Goal: Task Accomplishment & Management: Use online tool/utility

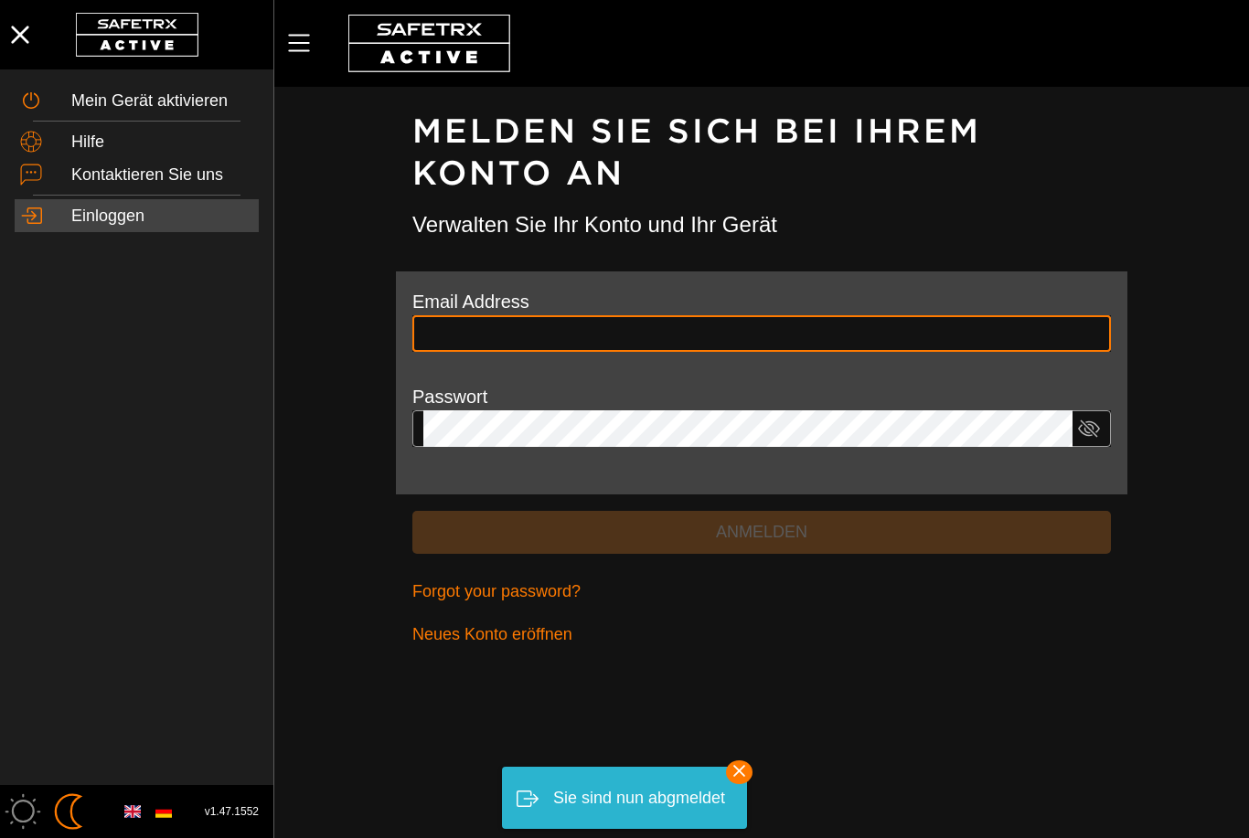
type input "**********"
click at [762, 529] on button "Anmelden" at bounding box center [761, 532] width 699 height 43
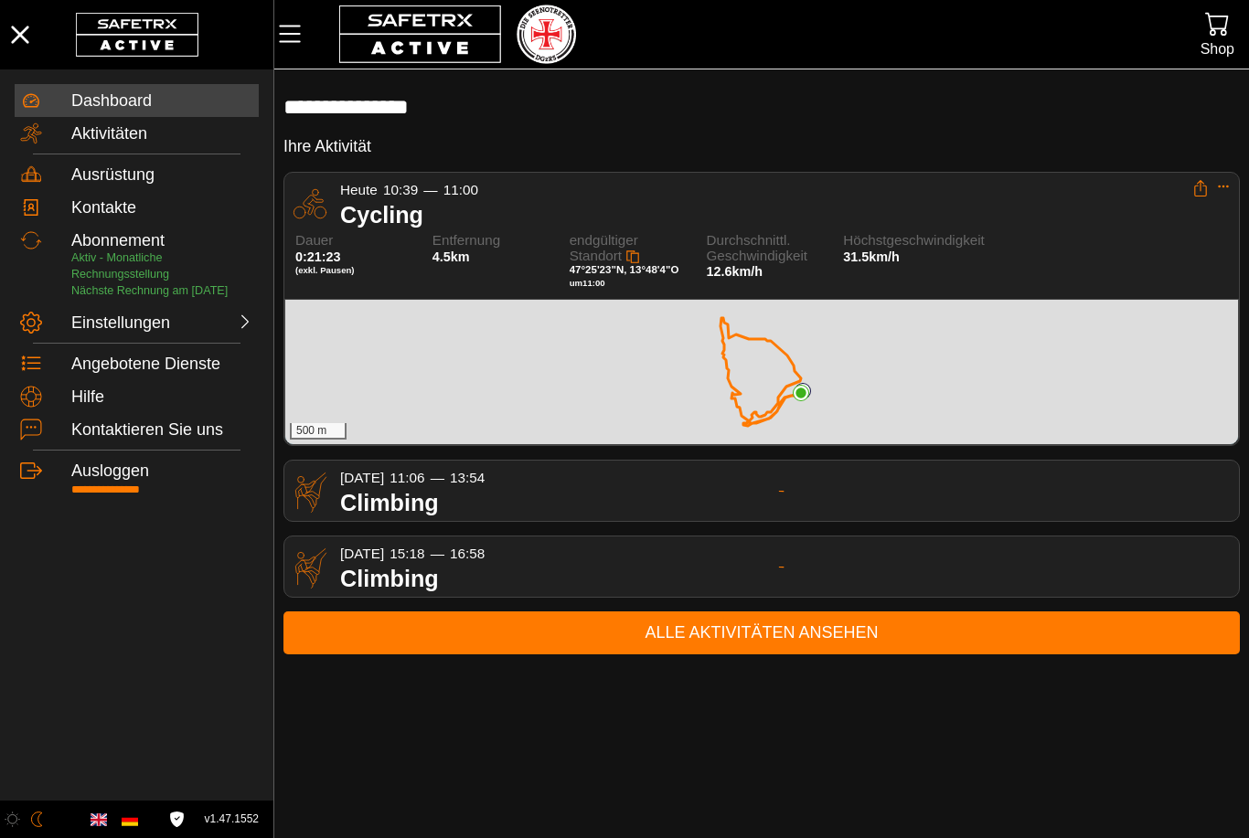
click at [539, 201] on div "Cycling" at bounding box center [766, 214] width 852 height 27
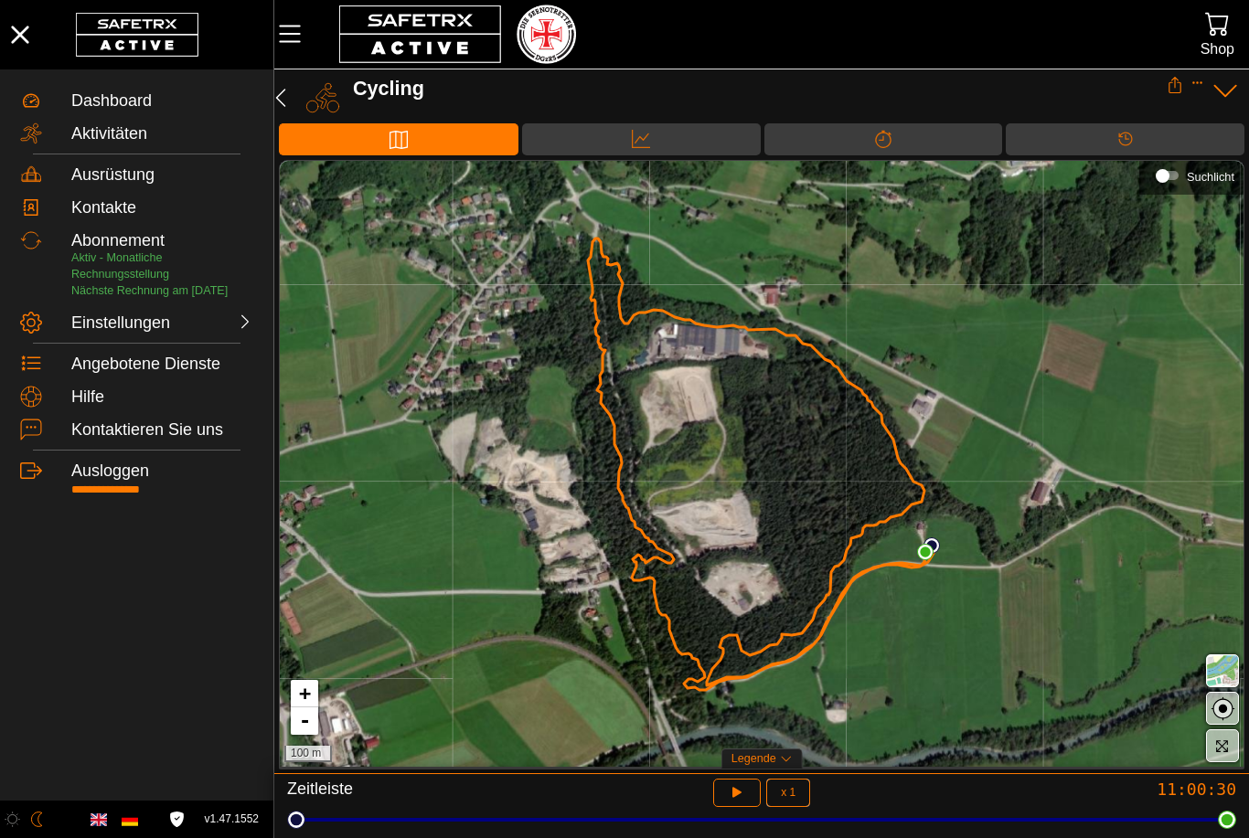
click at [737, 799] on icon "button" at bounding box center [737, 793] width 19 height 19
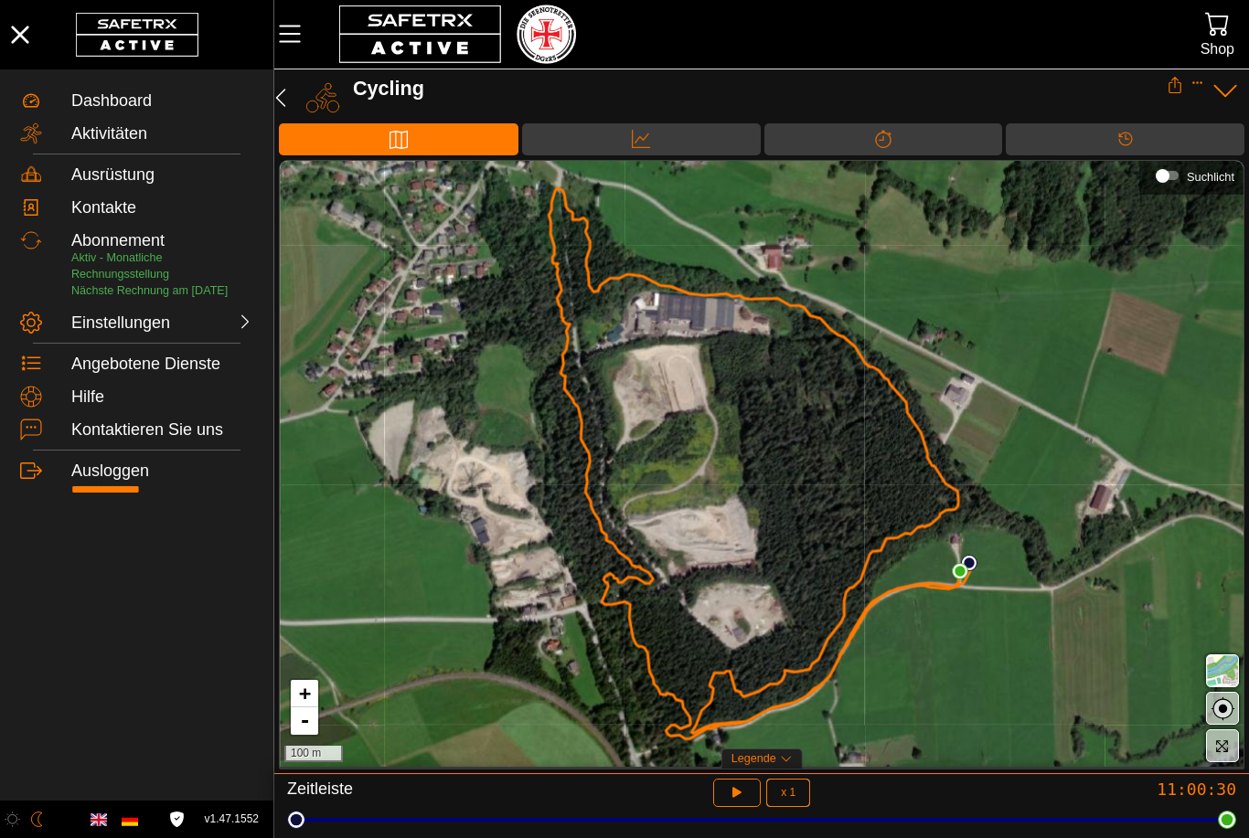
click at [721, 800] on button "button" at bounding box center [737, 793] width 48 height 28
click at [731, 811] on div at bounding box center [761, 820] width 931 height 26
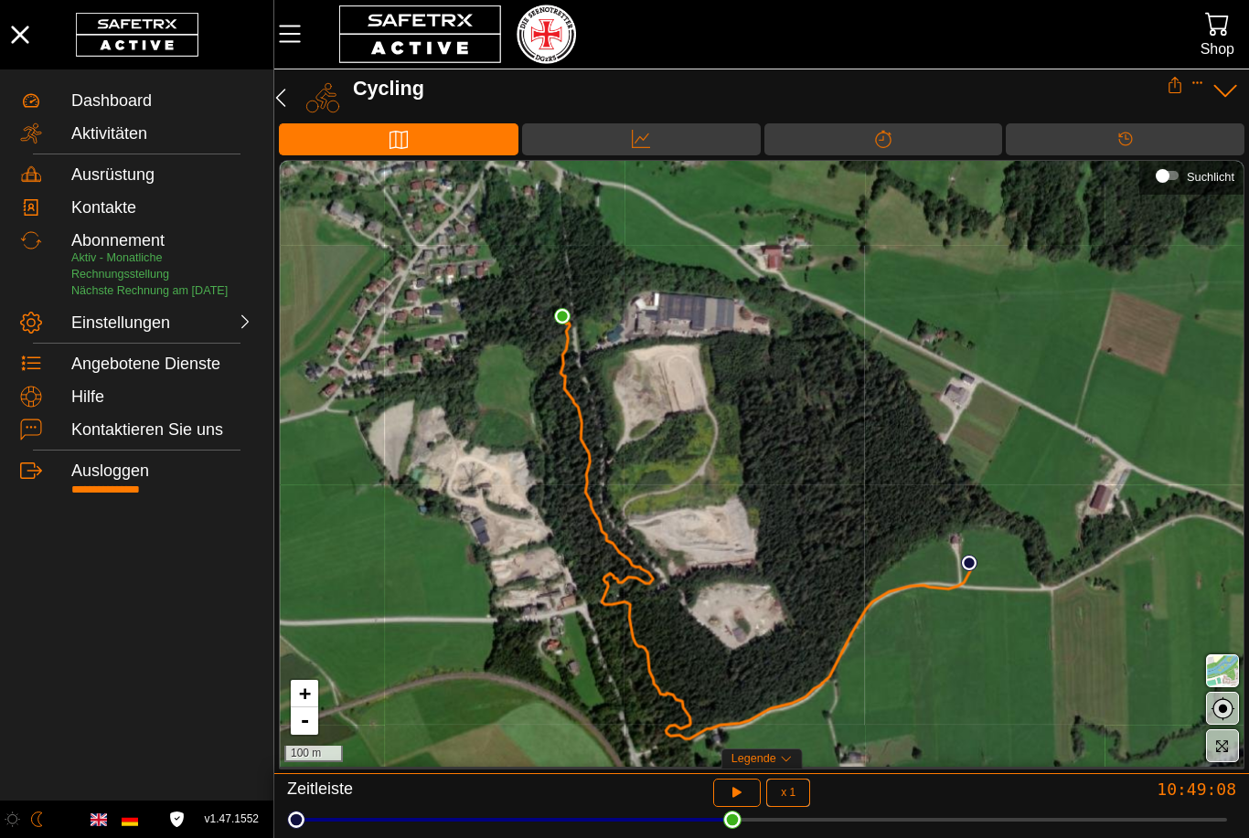
click at [723, 788] on button "button" at bounding box center [737, 793] width 48 height 28
click at [298, 822] on div at bounding box center [761, 820] width 931 height 4
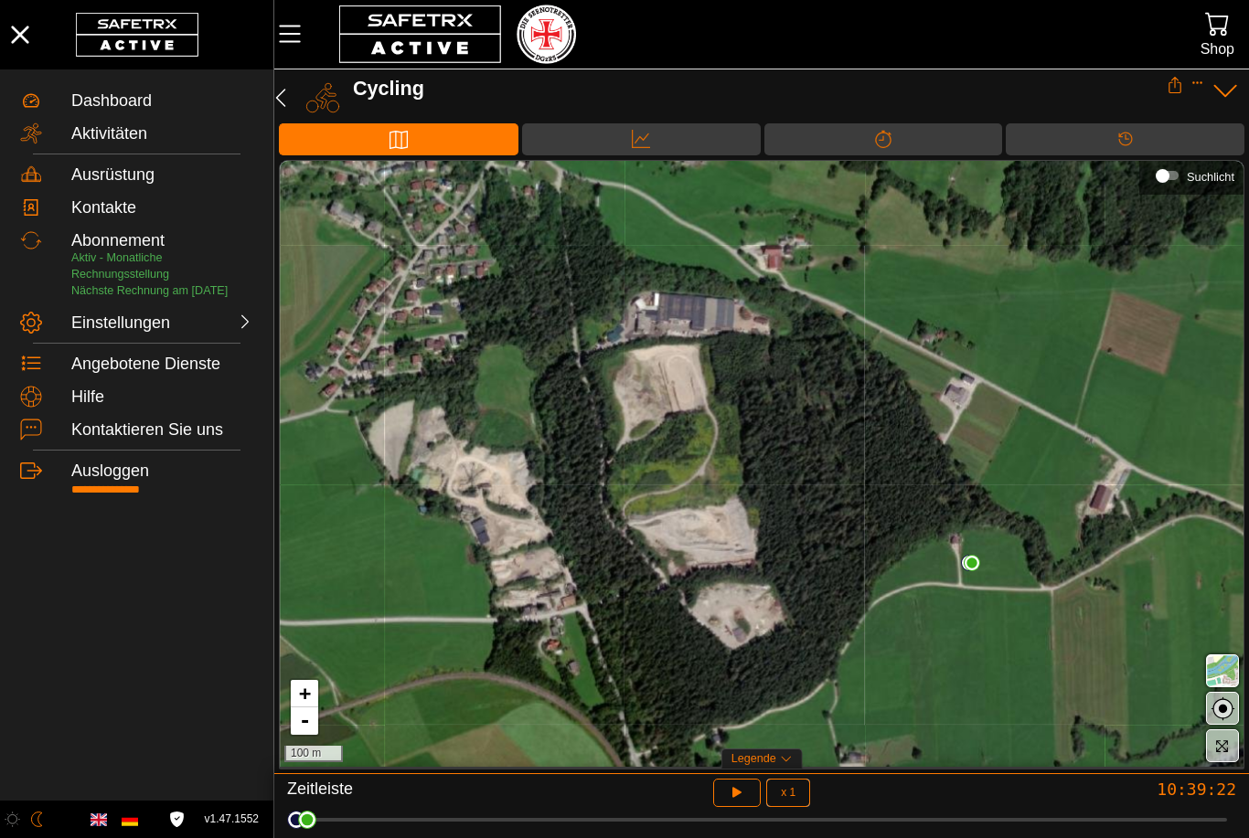
click at [728, 797] on icon "button" at bounding box center [737, 793] width 19 height 19
